Goal: Task Accomplishment & Management: Manage account settings

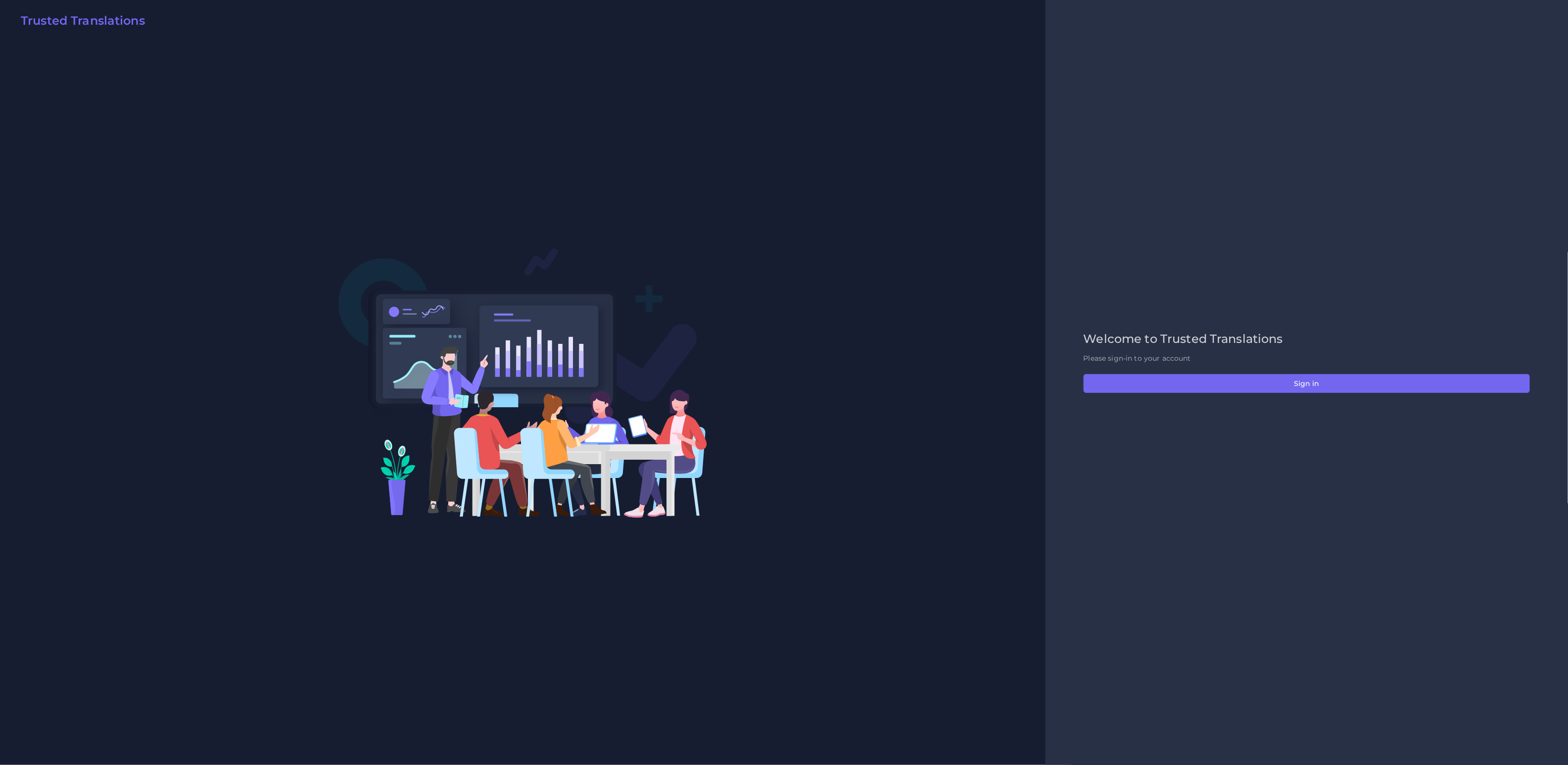
click at [1320, 369] on div "Welcome to Trusted Translations Please sign-in to your account Sign in" at bounding box center [1306, 382] width 467 height 101
click at [1312, 385] on button "Sign in" at bounding box center [1306, 383] width 446 height 19
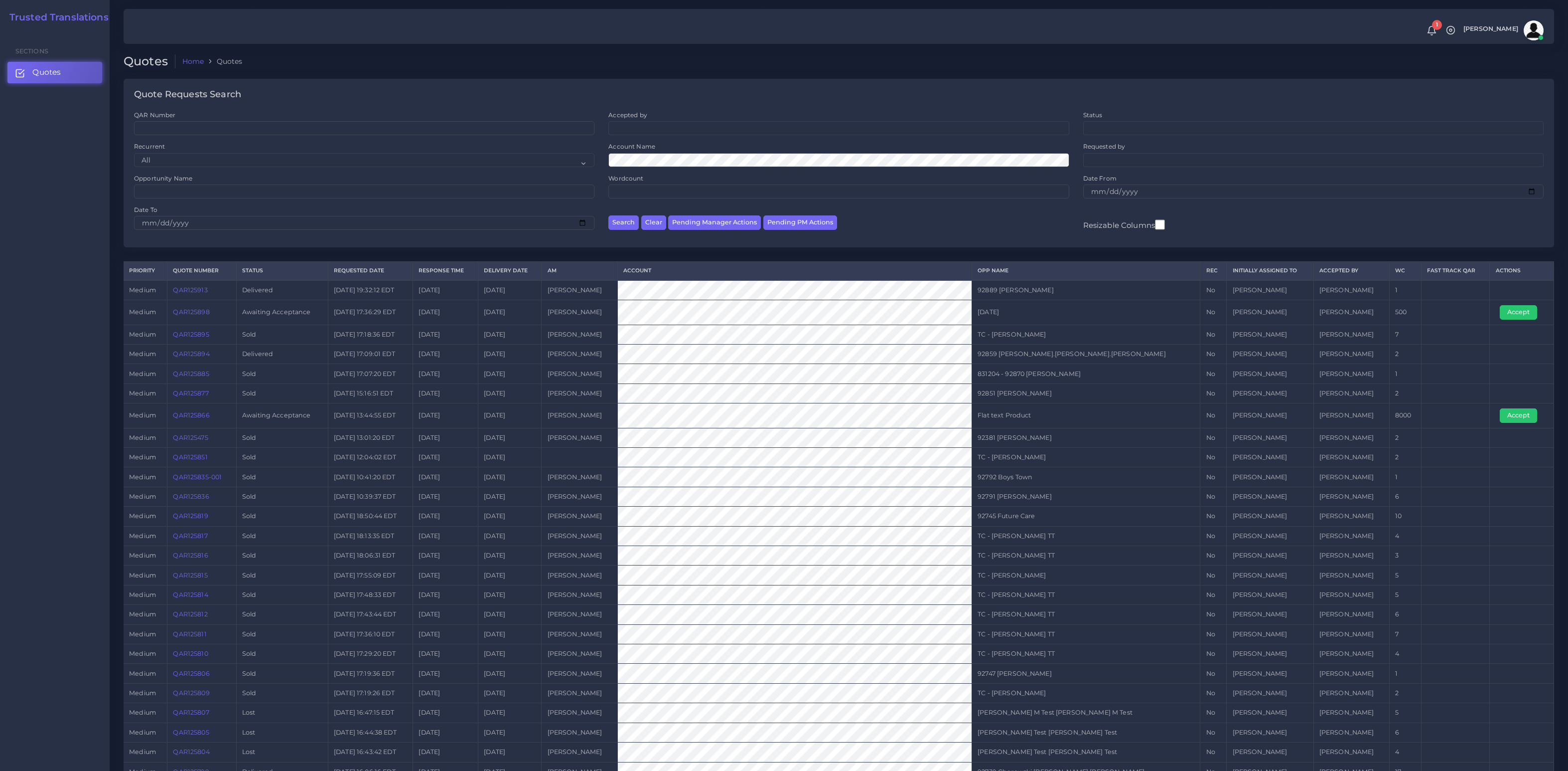
drag, startPoint x: 1432, startPoint y: 407, endPoint x: 1331, endPoint y: 401, distance: 101.2
click at [1331, 401] on tbody "medium QAR125913 Delivered 2025-09-12 19:32:12 EDT 2 days ago 2025-09-16 Tomas …" at bounding box center [839, 580] width 1431 height 599
click at [1389, 407] on td "8000" at bounding box center [1405, 416] width 32 height 25
click at [921, 312] on tr "medium QAR125898 Awaiting Acceptance 2025-09-12 17:36:29 EDT 2 days ago 2025-09…" at bounding box center [839, 312] width 1431 height 25
click at [55, 71] on span "Quotes" at bounding box center [49, 72] width 28 height 11
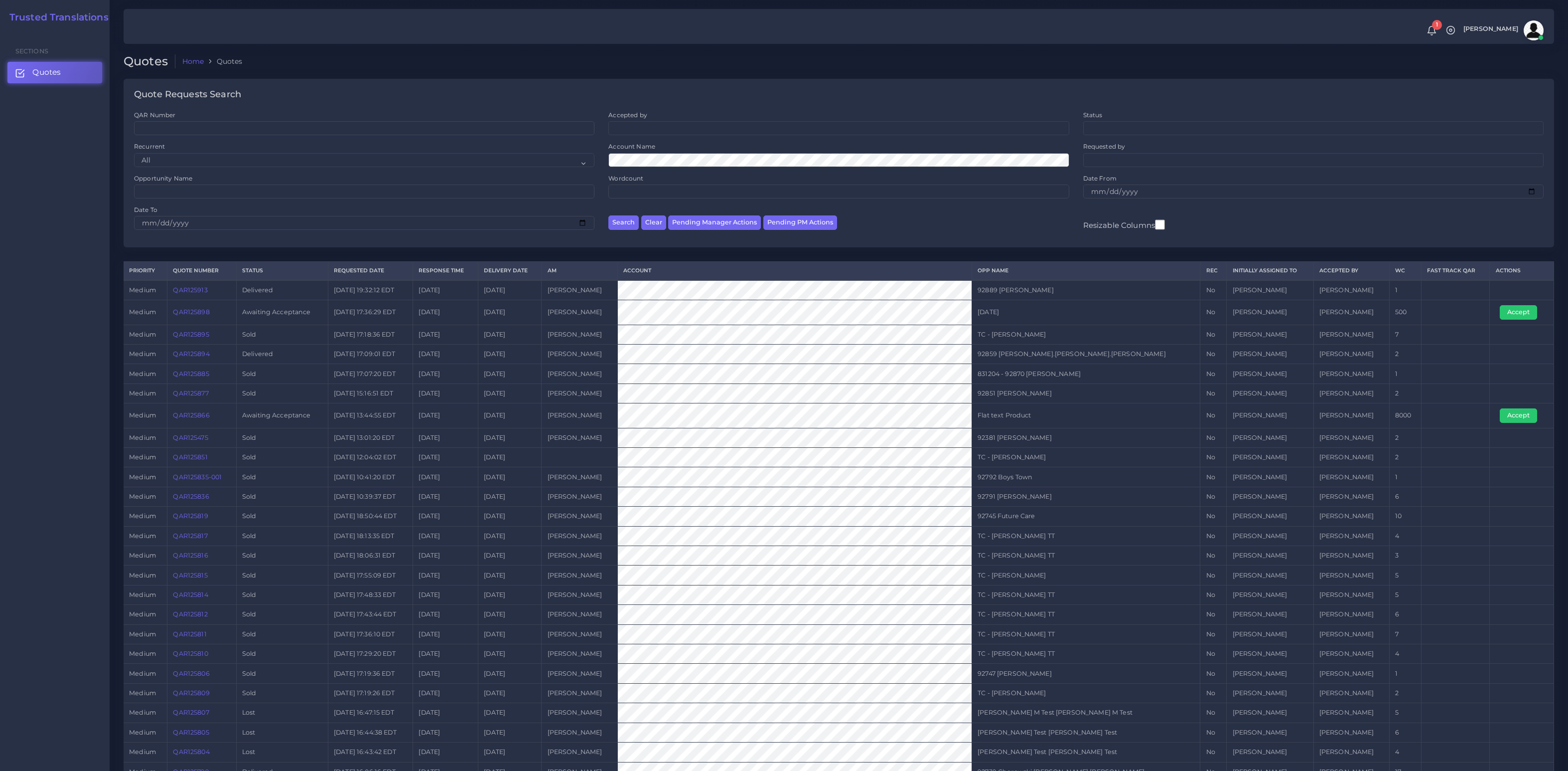
click at [59, 20] on h2 "Trusted Translations" at bounding box center [55, 18] width 106 height 12
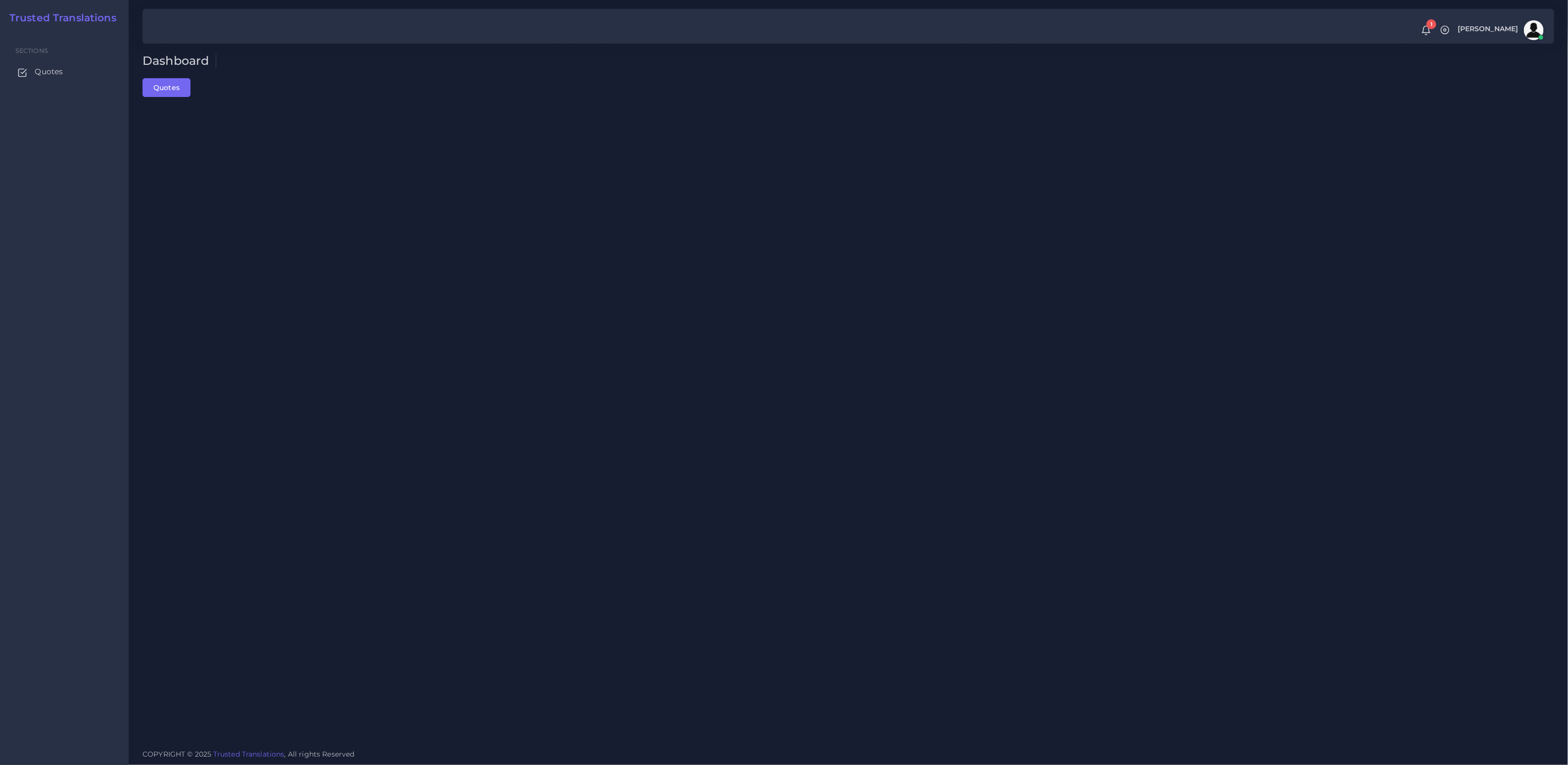
click at [46, 65] on link "Quotes" at bounding box center [64, 72] width 114 height 21
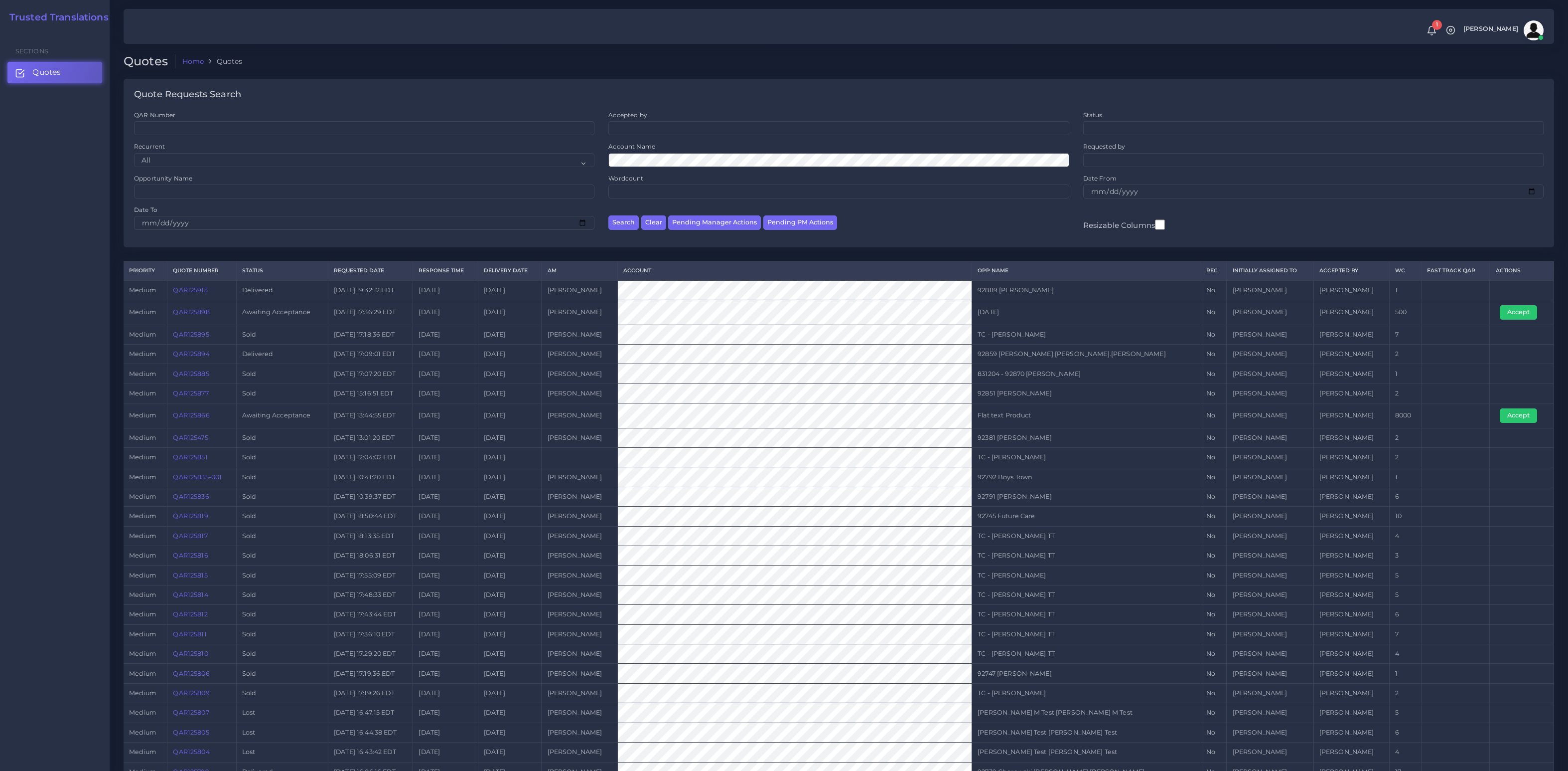
click at [1532, 25] on img at bounding box center [1534, 30] width 20 height 20
click at [1216, 67] on div "Quotes Home Quotes" at bounding box center [839, 67] width 1445 height 25
